Goal: Browse casually

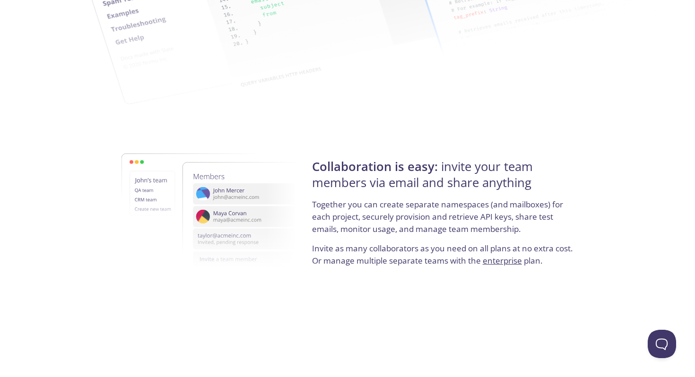
scroll to position [1784, 0]
